Goal: Task Accomplishment & Management: Use online tool/utility

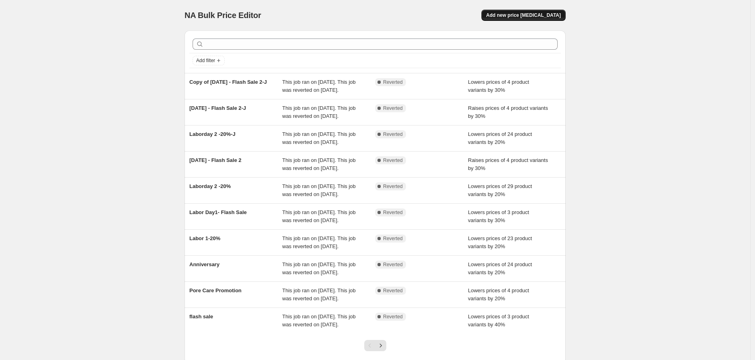
click at [547, 18] on span "Add new price [MEDICAL_DATA]" at bounding box center [523, 15] width 75 height 6
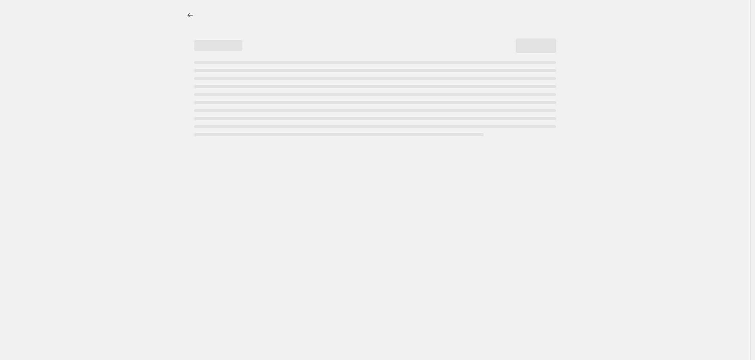
select select "percentage"
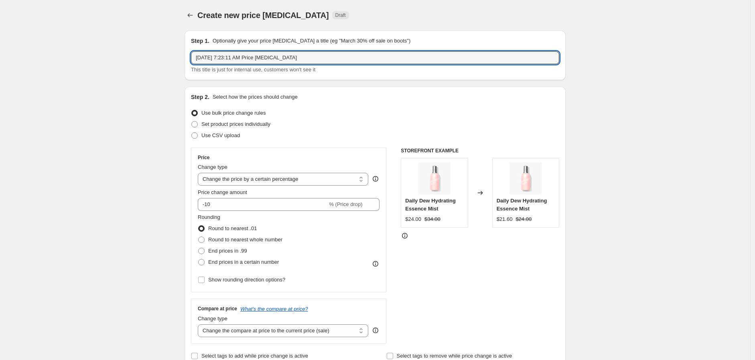
drag, startPoint x: 305, startPoint y: 63, endPoint x: -18, endPoint y: 71, distance: 323.1
click at [0, 71] on html "Home Settings Plans Skip to content Create new price [MEDICAL_DATA]. This page …" at bounding box center [377, 180] width 755 height 360
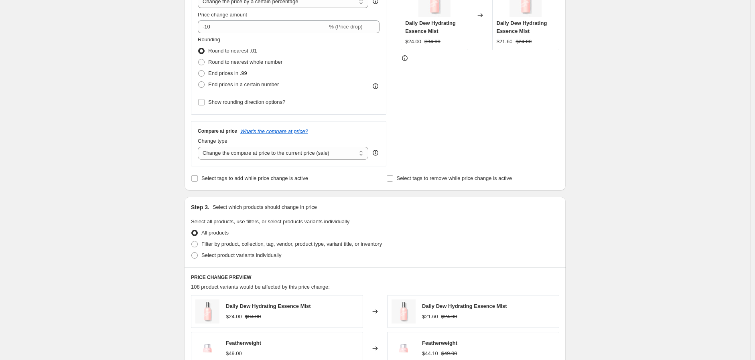
scroll to position [178, 0]
type input "Selfcare awareness"
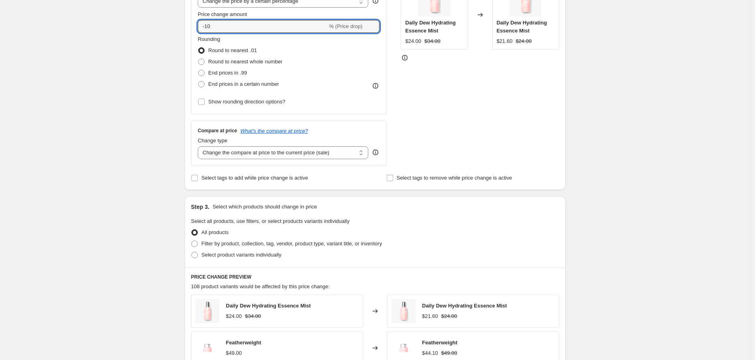
drag, startPoint x: 221, startPoint y: 33, endPoint x: 408, endPoint y: 76, distance: 191.4
click at [400, 71] on div "Price Change type Change the price to a certain amount Change the price by a ce…" at bounding box center [375, 68] width 368 height 197
type input "-25"
click at [118, 142] on div "Create new price [MEDICAL_DATA]. This page is ready Create new price [MEDICAL_D…" at bounding box center [375, 224] width 750 height 805
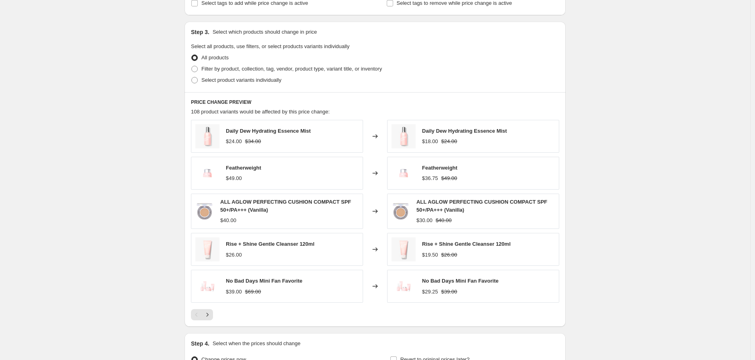
scroll to position [356, 0]
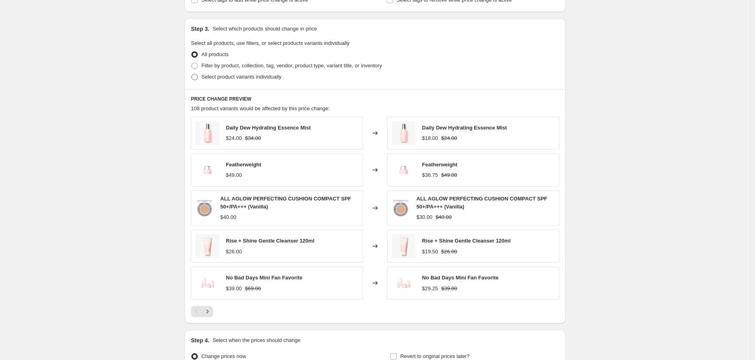
click at [257, 74] on span "Select product variants individually" at bounding box center [241, 77] width 80 height 6
click at [192, 74] on input "Select product variants individually" at bounding box center [191, 74] width 0 height 0
radio input "true"
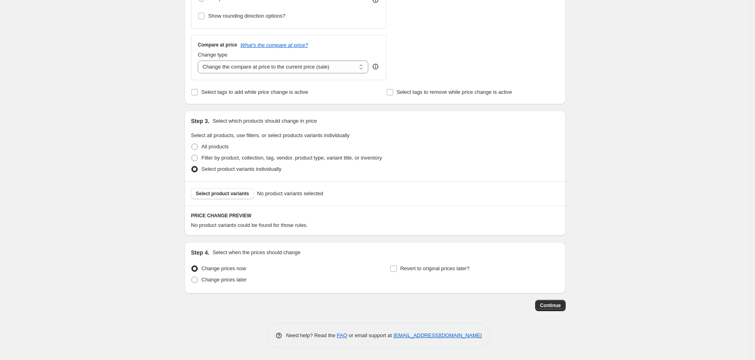
scroll to position [264, 0]
click at [226, 189] on button "Select product variants" at bounding box center [222, 193] width 63 height 11
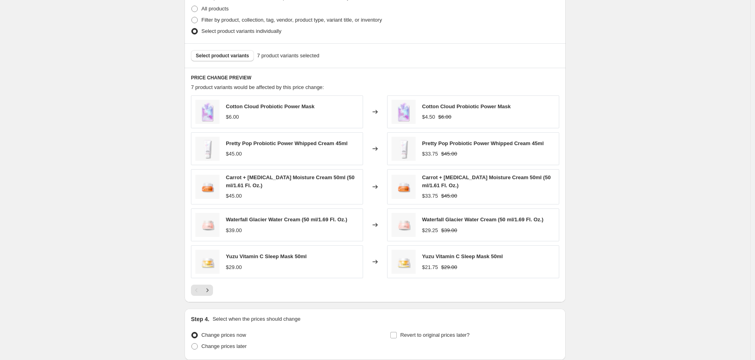
scroll to position [470, 0]
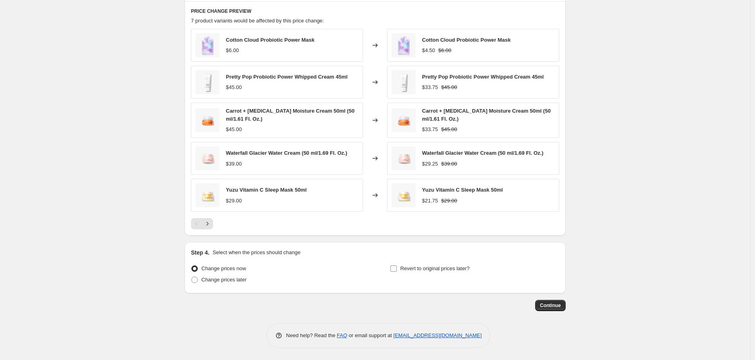
click at [394, 267] on input "Revert to original prices later?" at bounding box center [393, 269] width 6 height 6
checkbox input "true"
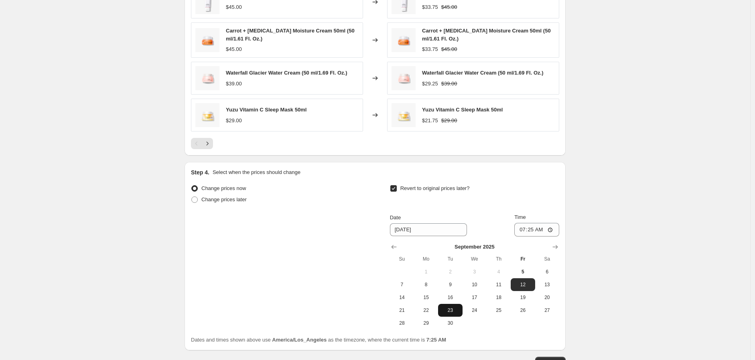
scroll to position [607, 0]
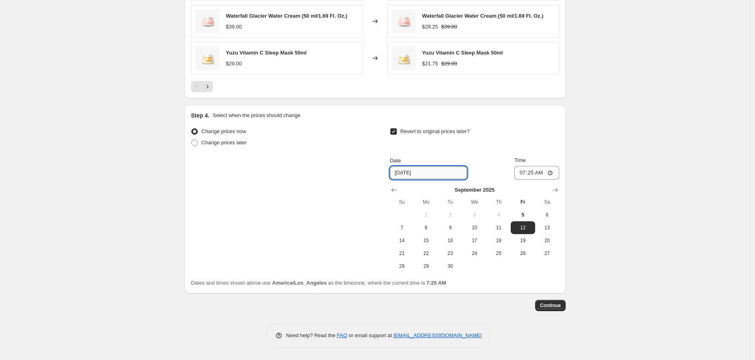
click at [406, 167] on input "[DATE]" at bounding box center [428, 173] width 77 height 13
click at [408, 242] on span "14" at bounding box center [402, 241] width 18 height 6
type input "[DATE]"
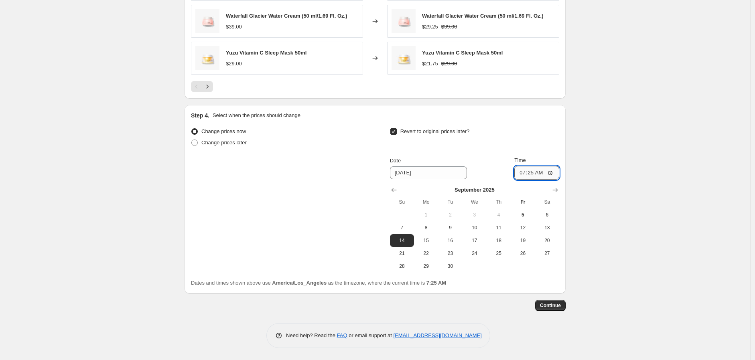
click at [520, 173] on input "07:25" at bounding box center [536, 173] width 45 height 14
type input "23:59"
click at [561, 305] on span "Continue" at bounding box center [550, 306] width 21 height 6
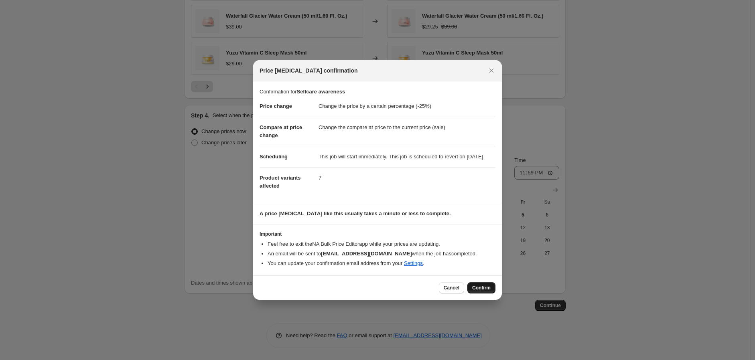
click at [480, 291] on span "Confirm" at bounding box center [481, 288] width 18 height 6
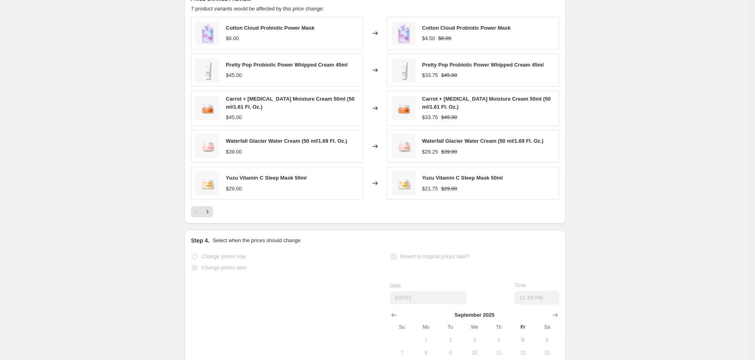
scroll to position [538, 0]
select select "percentage"
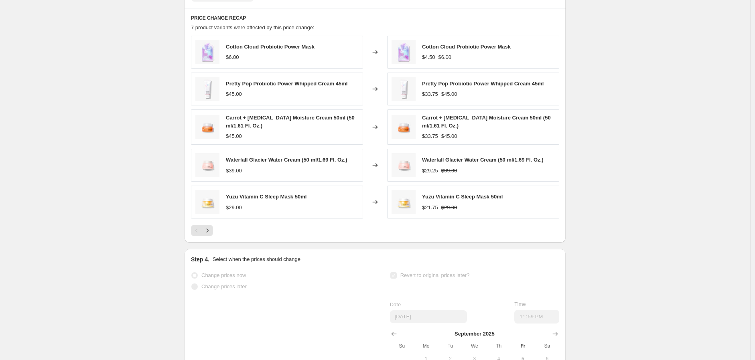
scroll to position [0, 0]
